Goal: Information Seeking & Learning: Stay updated

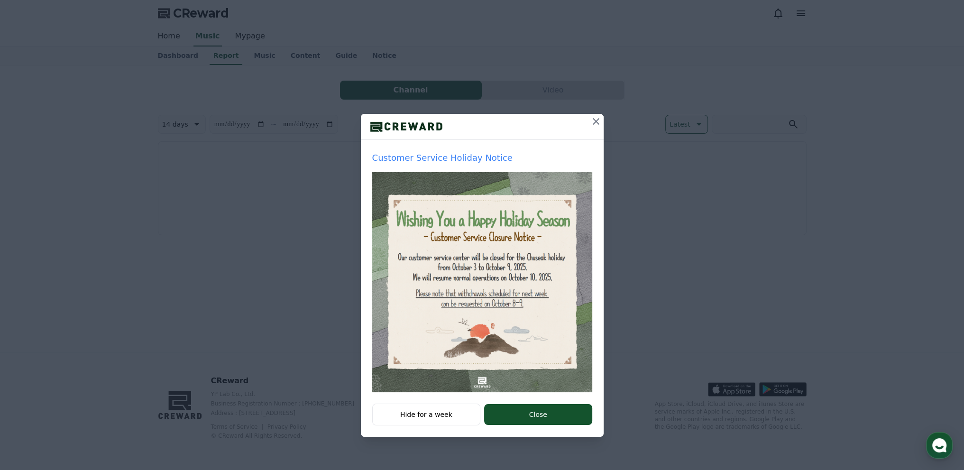
click at [593, 121] on icon at bounding box center [595, 121] width 11 height 11
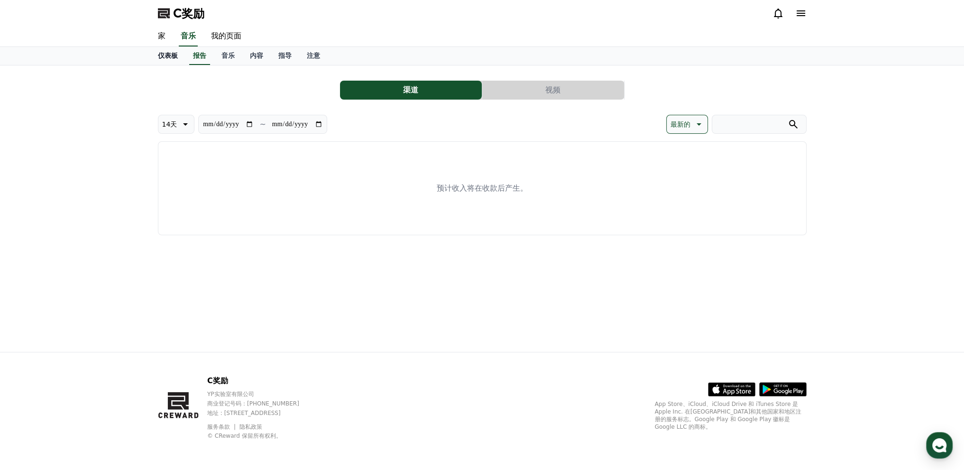
click at [166, 57] on font "仪表板" at bounding box center [168, 56] width 20 height 8
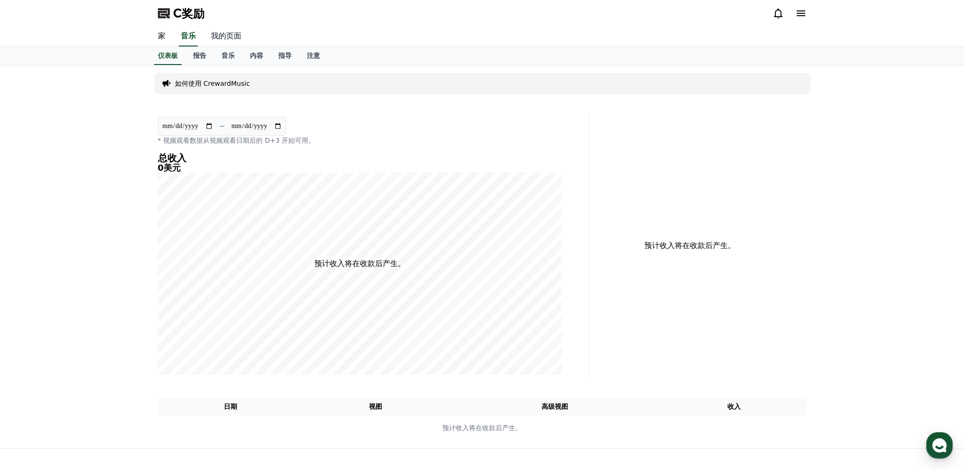
click at [225, 40] on font "我的页面" at bounding box center [226, 35] width 30 height 9
select select "**********"
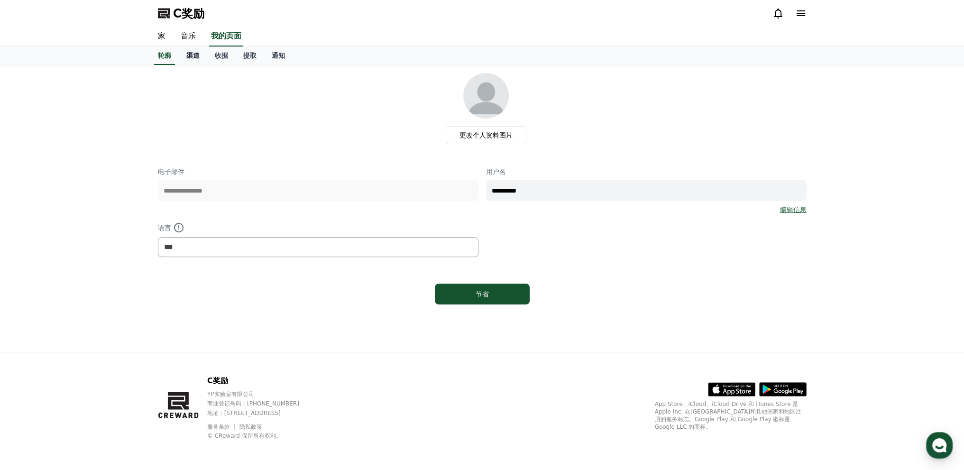
click at [194, 55] on font "渠道" at bounding box center [192, 56] width 13 height 8
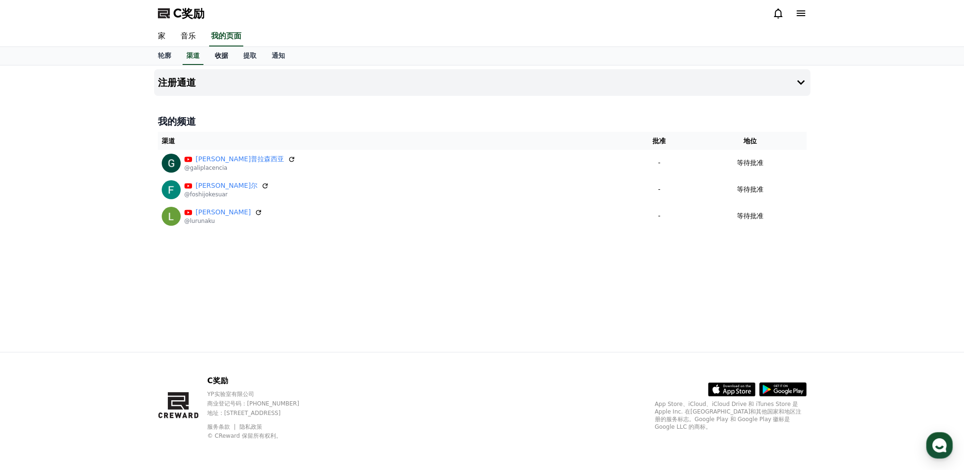
click at [224, 58] on font "收据" at bounding box center [221, 56] width 13 height 8
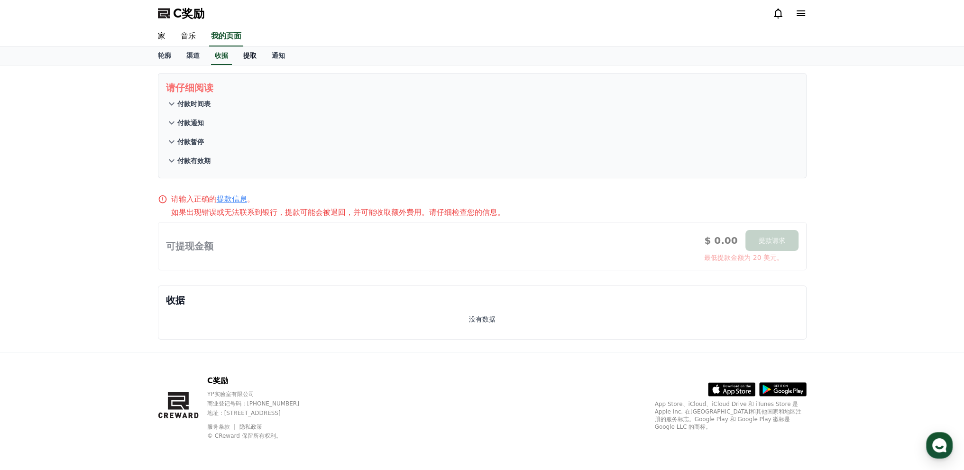
click at [251, 56] on font "提取" at bounding box center [249, 56] width 13 height 8
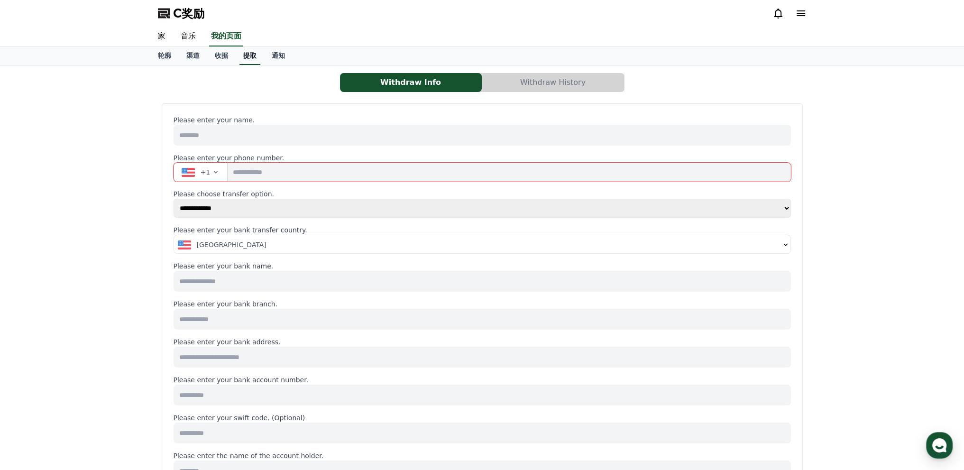
select select
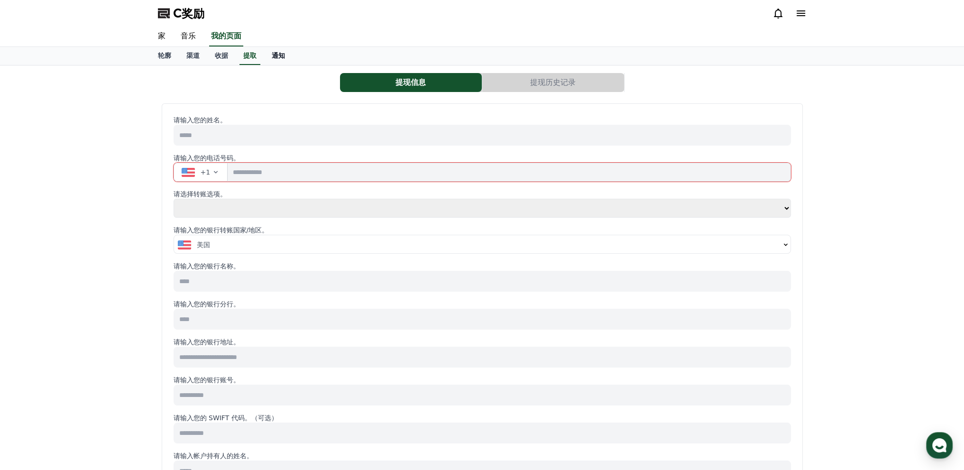
click at [275, 61] on link "通知" at bounding box center [278, 56] width 28 height 18
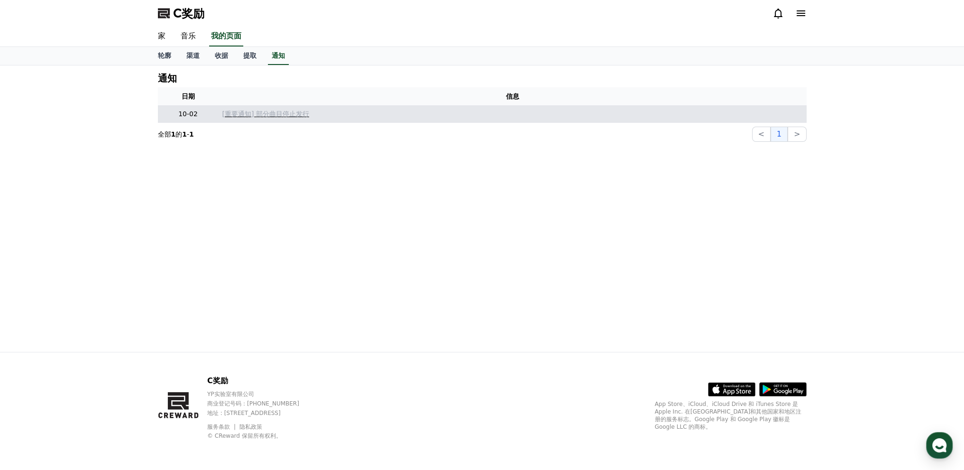
click at [294, 117] on font "[重要通知] 部分曲目停止发行" at bounding box center [265, 114] width 87 height 8
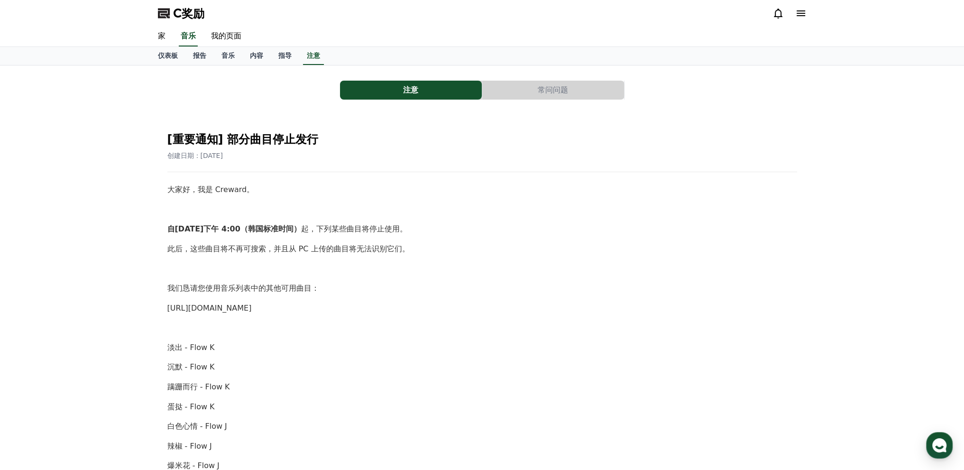
click at [779, 16] on icon at bounding box center [778, 14] width 9 height 10
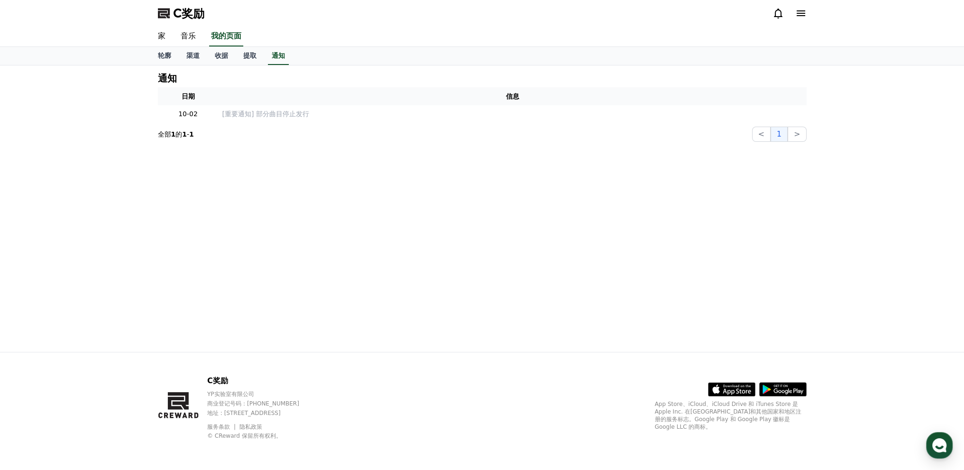
click at [180, 137] on font "的" at bounding box center [178, 134] width 7 height 8
click at [806, 11] on icon at bounding box center [800, 13] width 11 height 11
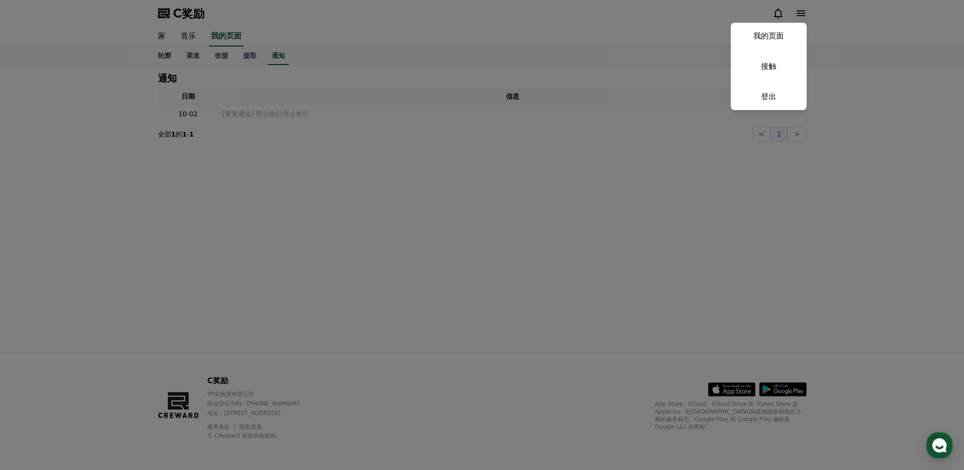
click at [478, 112] on button "关闭" at bounding box center [482, 235] width 964 height 470
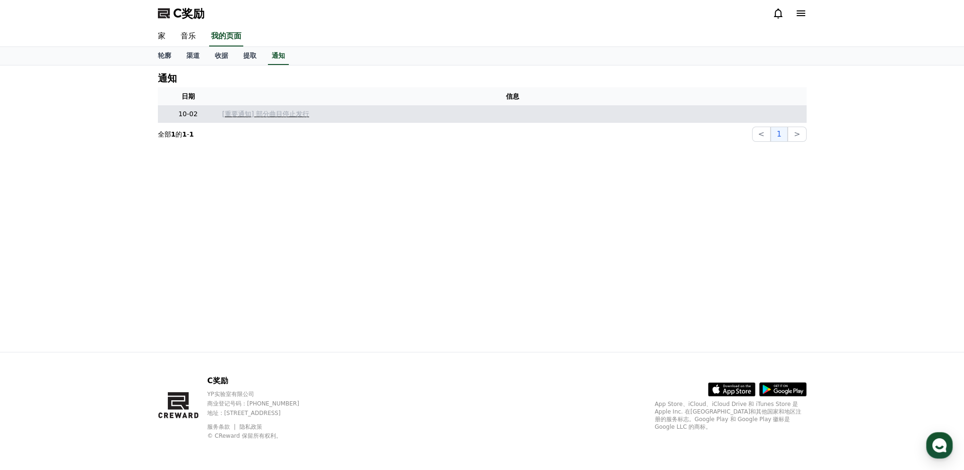
click at [267, 119] on p "[重要通知] 部分曲目停止发行" at bounding box center [512, 114] width 580 height 10
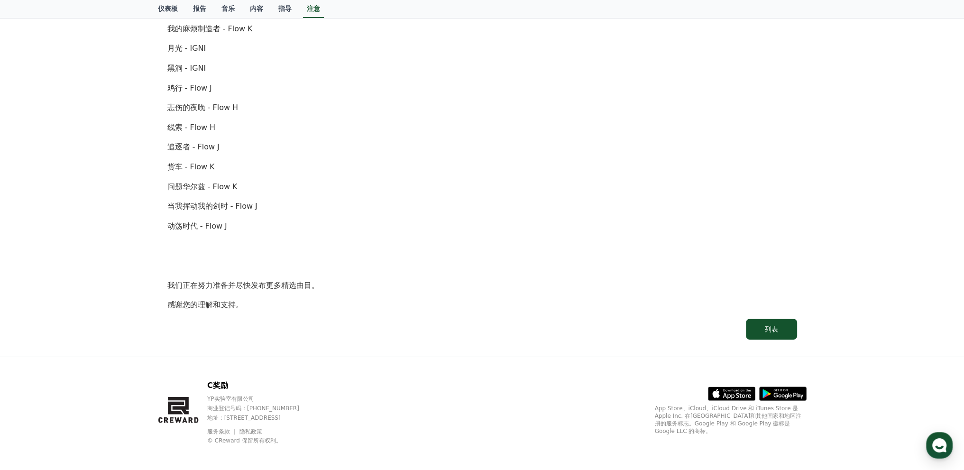
scroll to position [559, 0]
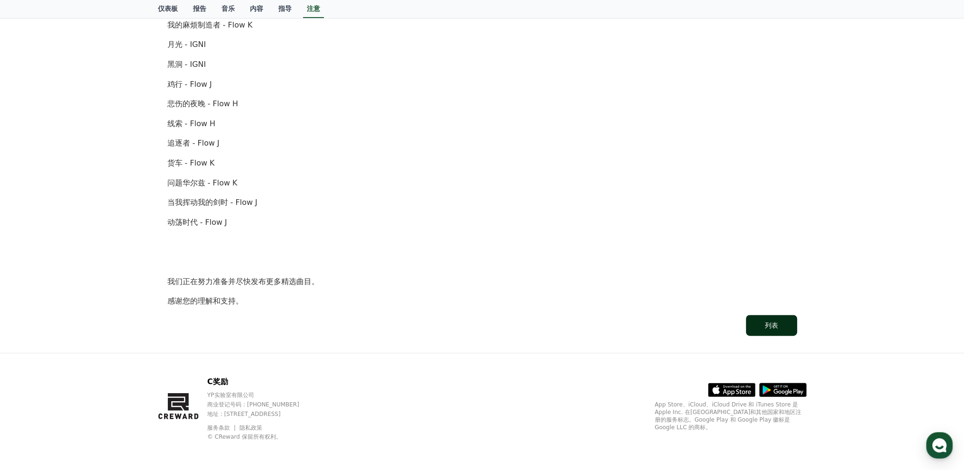
click at [767, 322] on font "列表" at bounding box center [771, 326] width 13 height 8
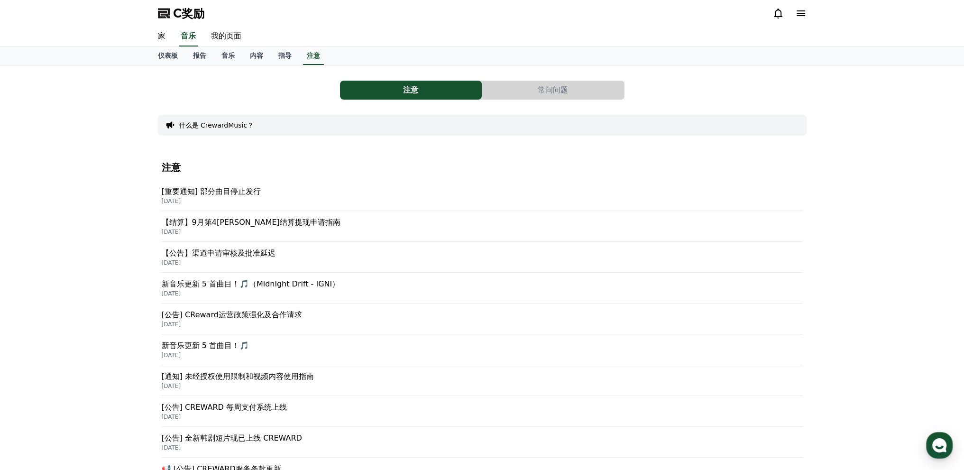
click at [306, 282] on font "新音乐更新 5 首曲目！🎵（Midnight Drift - IGNI）" at bounding box center [251, 283] width 178 height 9
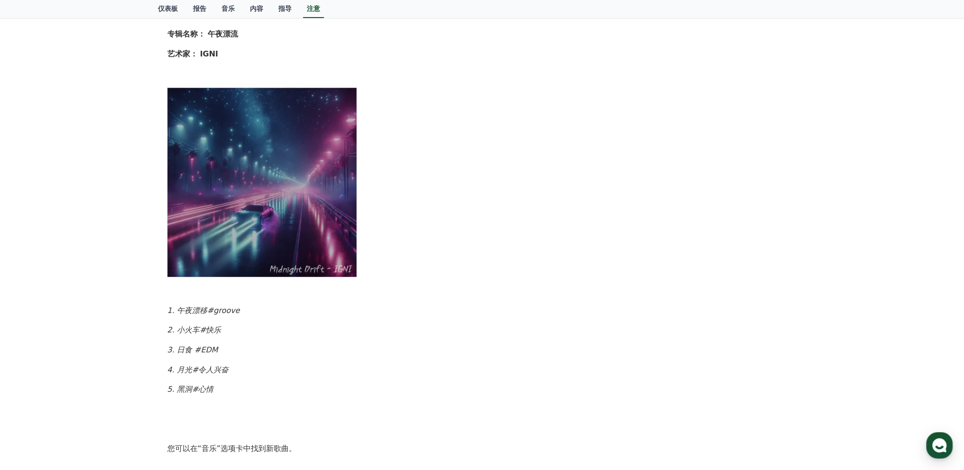
scroll to position [285, 0]
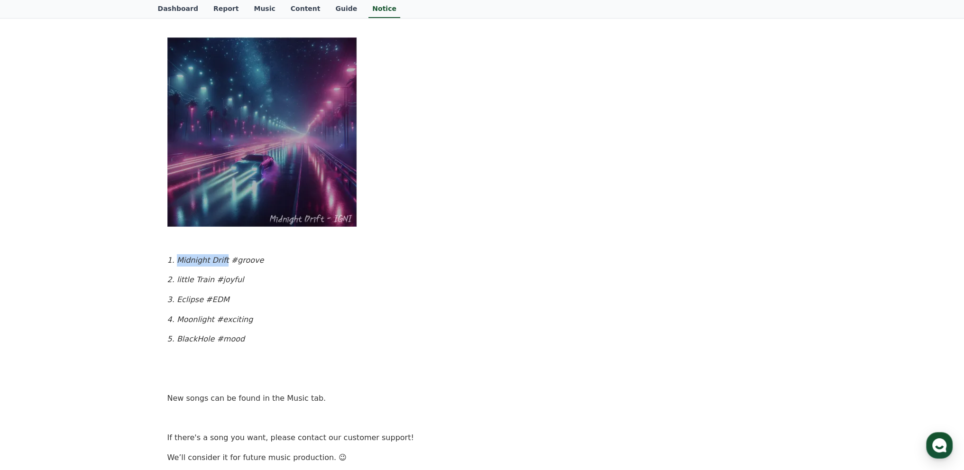
drag, startPoint x: 175, startPoint y: 259, endPoint x: 228, endPoint y: 263, distance: 53.8
click at [228, 263] on em "1. Midnight Drift #groove" at bounding box center [215, 260] width 97 height 9
copy em "Midnight Drift"
